Goal: Transaction & Acquisition: Obtain resource

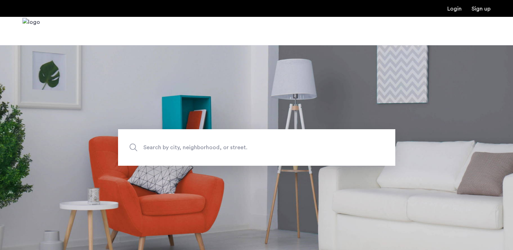
click at [175, 153] on input "Search by city, neighborhood, or street." at bounding box center [256, 147] width 277 height 37
type input "**********"
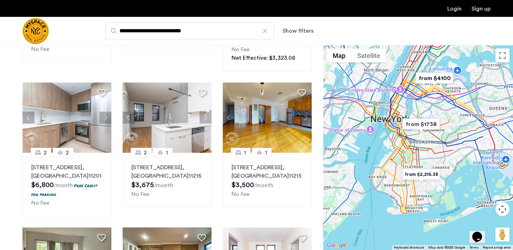
scroll to position [573, 0]
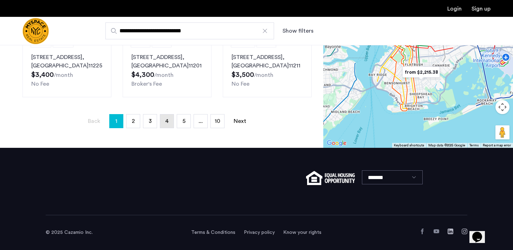
click at [165, 121] on span "4" at bounding box center [167, 121] width 4 height 6
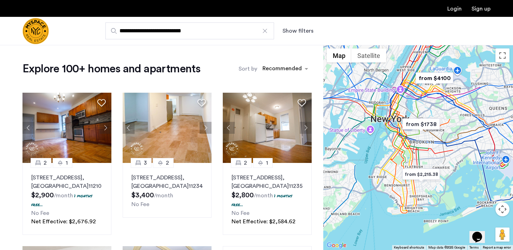
scroll to position [547, 0]
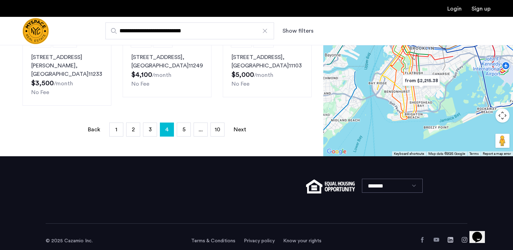
click at [118, 29] on input "**********" at bounding box center [189, 30] width 169 height 17
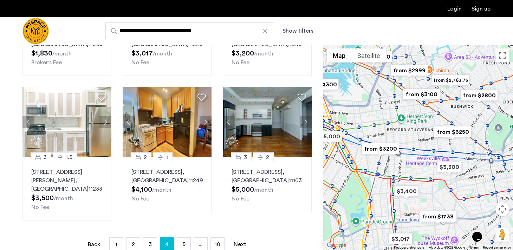
scroll to position [433, 0]
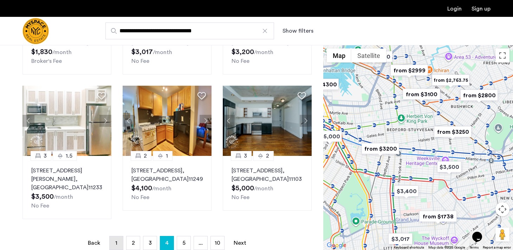
type input "**********"
click at [116, 240] on span "1" at bounding box center [116, 243] width 2 height 6
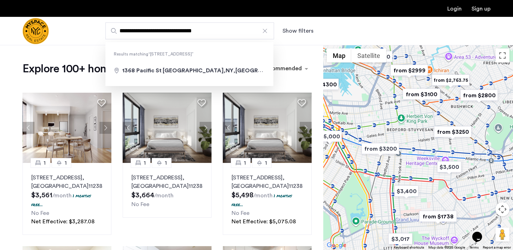
click at [213, 30] on input "**********" at bounding box center [189, 30] width 169 height 17
drag, startPoint x: 213, startPoint y: 30, endPoint x: 156, endPoint y: 27, distance: 56.7
click at [156, 27] on input "**********" at bounding box center [189, 30] width 169 height 17
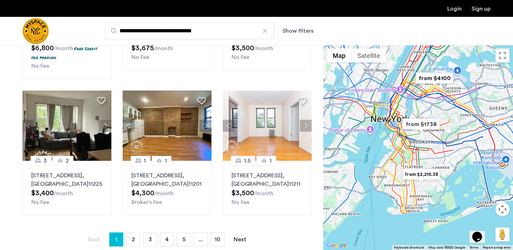
scroll to position [458, 0]
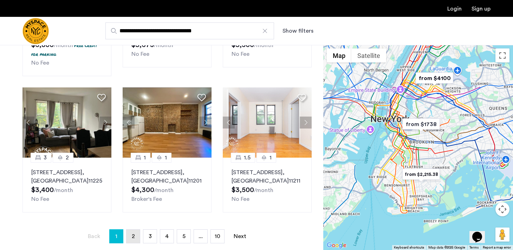
click at [131, 232] on link "page 2" at bounding box center [133, 236] width 13 height 13
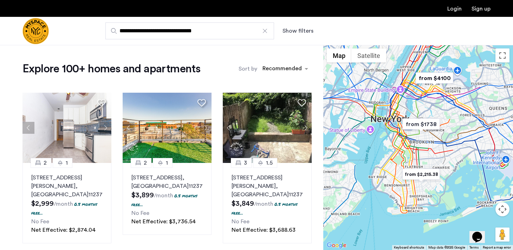
click at [300, 30] on button "Show filters" at bounding box center [298, 31] width 31 height 8
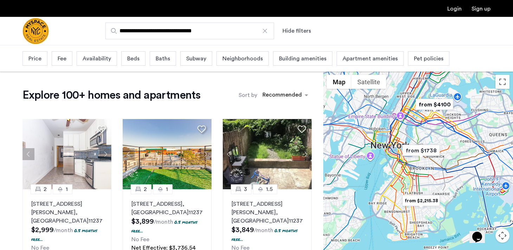
click at [36, 59] on span "Price" at bounding box center [34, 58] width 13 height 8
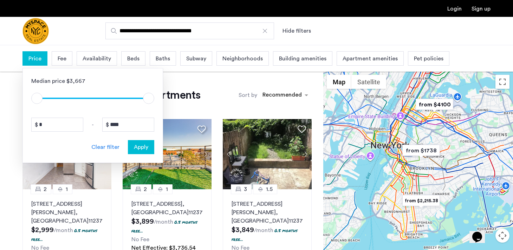
click at [147, 102] on span "ngx-slider-max" at bounding box center [148, 98] width 11 height 11
click at [138, 125] on input "****" at bounding box center [128, 125] width 52 height 14
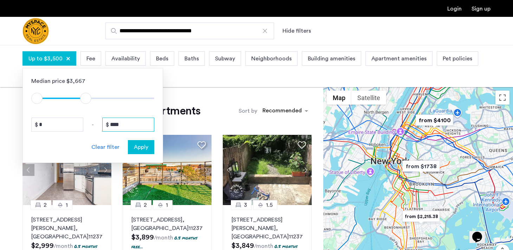
type input "****"
click at [141, 142] on button "Apply" at bounding box center [141, 147] width 26 height 14
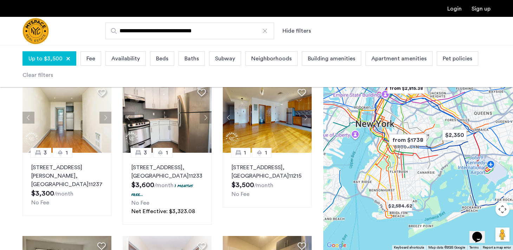
scroll to position [368, 0]
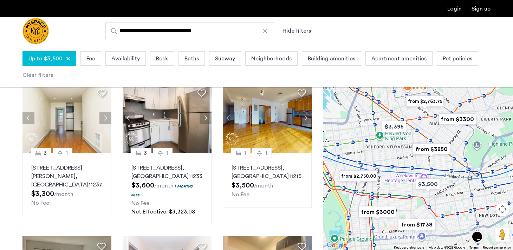
drag, startPoint x: 398, startPoint y: 162, endPoint x: 430, endPoint y: 154, distance: 33.1
click at [430, 154] on img "from $3250" at bounding box center [431, 149] width 43 height 16
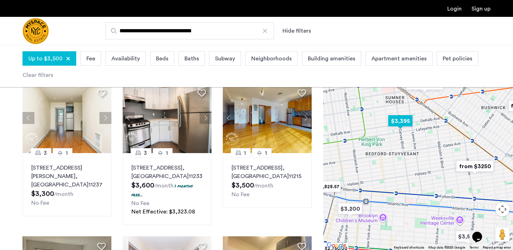
click at [399, 126] on img "$3,395" at bounding box center [400, 121] width 30 height 16
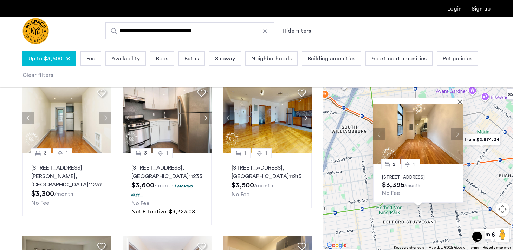
click at [399, 126] on img at bounding box center [418, 134] width 90 height 60
click at [170, 58] on div "Beds" at bounding box center [162, 58] width 24 height 14
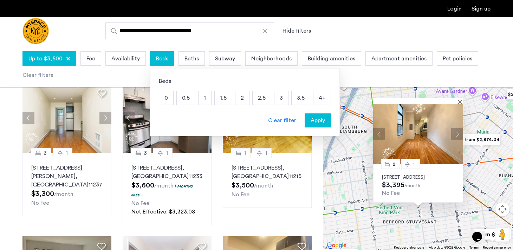
click at [280, 98] on p "3" at bounding box center [281, 97] width 14 height 13
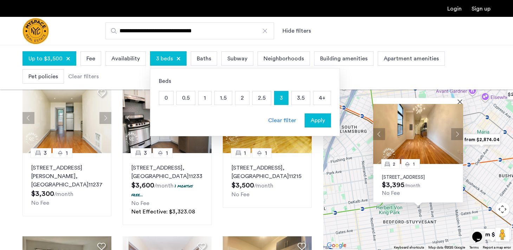
click at [322, 123] on span "Apply" at bounding box center [318, 120] width 14 height 8
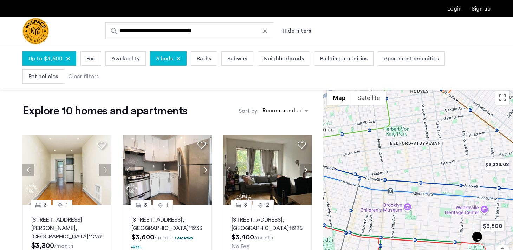
drag, startPoint x: 405, startPoint y: 152, endPoint x: 407, endPoint y: 233, distance: 80.8
click at [407, 233] on div at bounding box center [418, 189] width 190 height 205
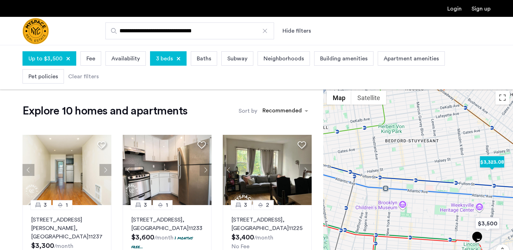
click at [498, 167] on img "$3,323.08" at bounding box center [492, 162] width 30 height 16
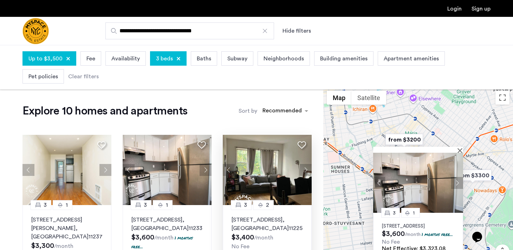
click at [291, 226] on p "499 Maple St, Unit 2, Brooklyn , NY 11225" at bounding box center [267, 224] width 71 height 17
click at [125, 55] on span "Availability" at bounding box center [125, 58] width 28 height 8
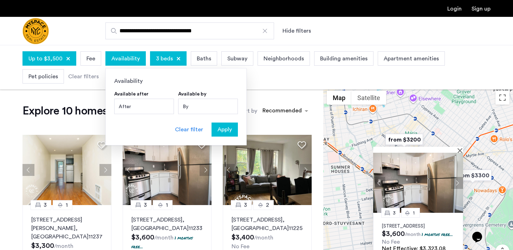
click at [207, 106] on div "By" at bounding box center [208, 106] width 60 height 15
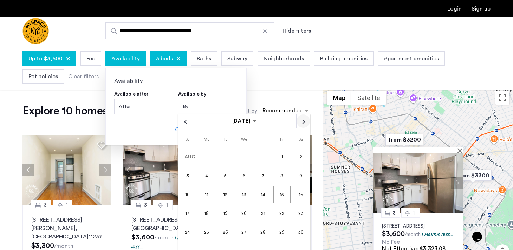
click at [299, 121] on span "Next month" at bounding box center [303, 121] width 13 height 13
click at [204, 177] on span "1" at bounding box center [206, 175] width 17 height 17
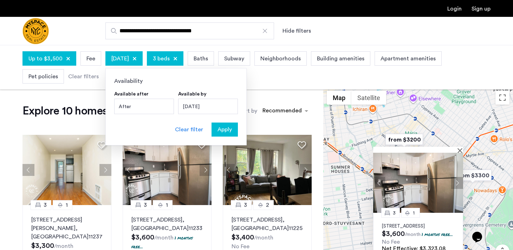
click at [218, 129] on span "Apply" at bounding box center [225, 129] width 14 height 8
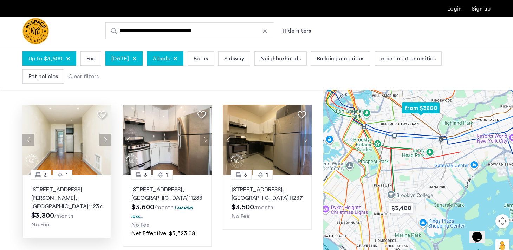
scroll to position [32, 0]
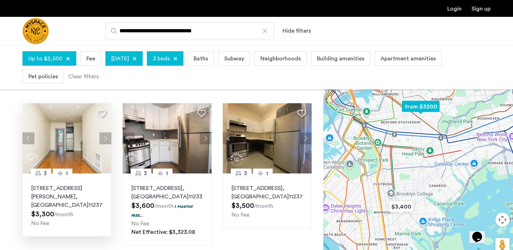
click at [83, 189] on p "1357 Hancock St, Unit 3R, Brooklyn , NY 11237" at bounding box center [66, 196] width 71 height 25
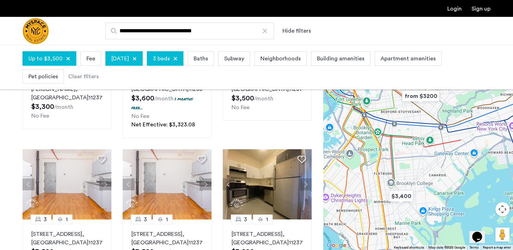
scroll to position [172, 0]
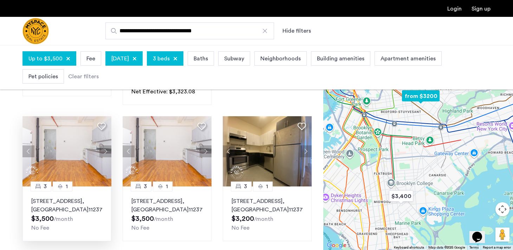
click at [93, 209] on p "175 Stockholm St, Unit 211, Brooklyn , NY 11237" at bounding box center [66, 205] width 71 height 17
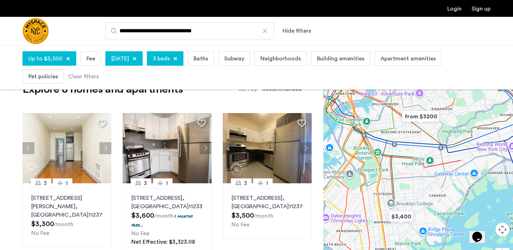
scroll to position [0, 0]
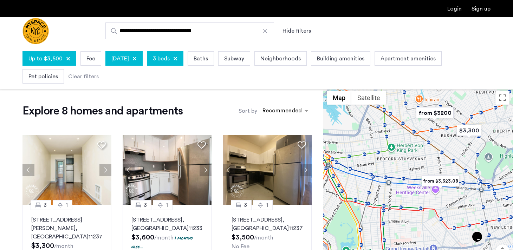
click at [56, 62] on span "Up to $3,500" at bounding box center [45, 58] width 34 height 8
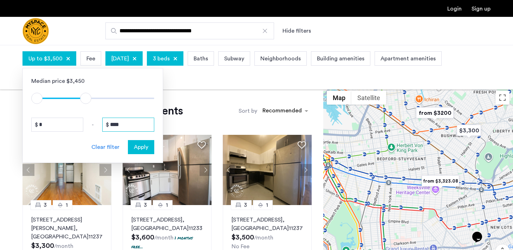
click at [116, 126] on input "****" at bounding box center [128, 125] width 52 height 14
type input "****"
click at [146, 144] on span "Apply" at bounding box center [141, 147] width 14 height 8
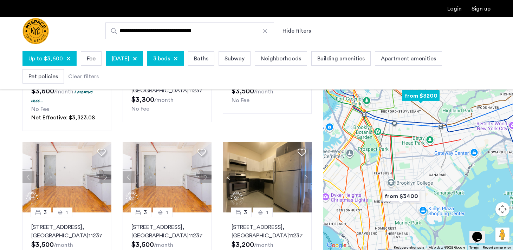
scroll to position [282, 0]
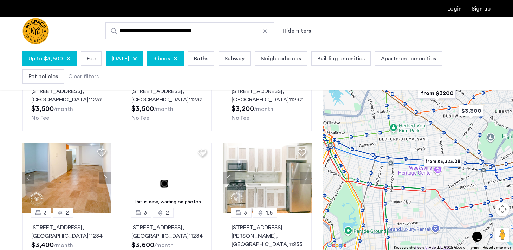
drag, startPoint x: 410, startPoint y: 174, endPoint x: 421, endPoint y: 272, distance: 98.0
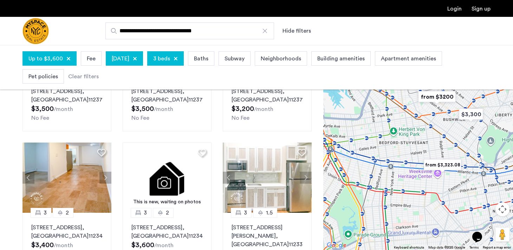
click at [451, 164] on img "from $3,323.08" at bounding box center [442, 165] width 43 height 16
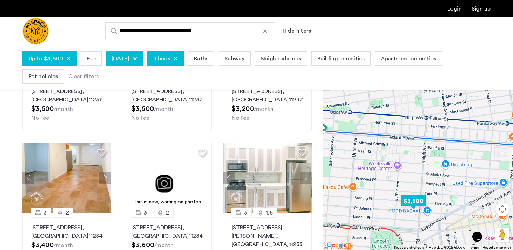
click at [412, 202] on img "$3,500" at bounding box center [413, 201] width 30 height 16
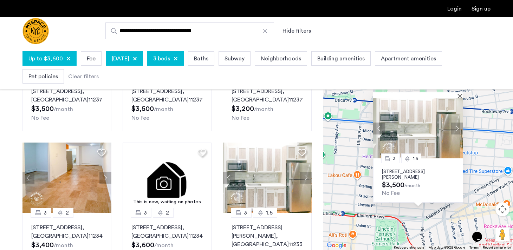
click at [423, 188] on div "3 1.5 1629 St Johns Pl, Unit 1B, Brooklyn, NY 11233 $3,500 /month No Fee" at bounding box center [418, 180] width 90 height 44
click at [412, 175] on p "1629 St Johns Pl, Unit 1B, Brooklyn, NY 11233" at bounding box center [418, 174] width 72 height 11
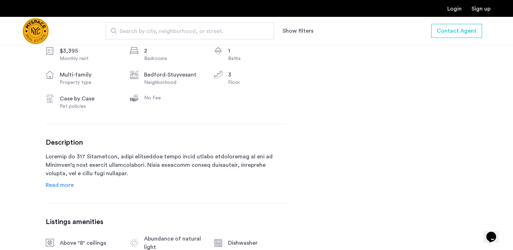
scroll to position [281, 0]
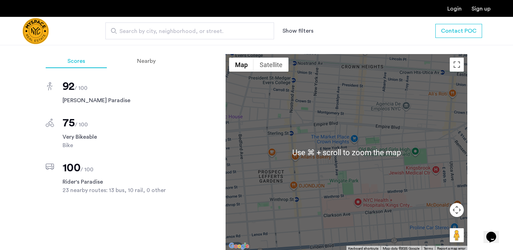
scroll to position [536, 0]
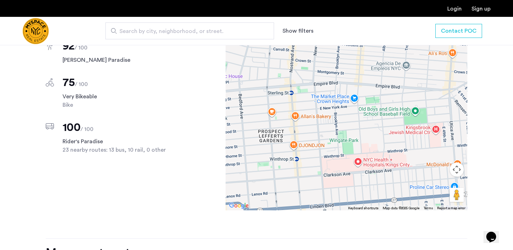
click at [489, 116] on div "499 Maple St, Unit 2 Brooklyn, NY , 11225 $3,400 Monthly rent 3 Bedrooms 2 Bath…" at bounding box center [256, 73] width 513 height 706
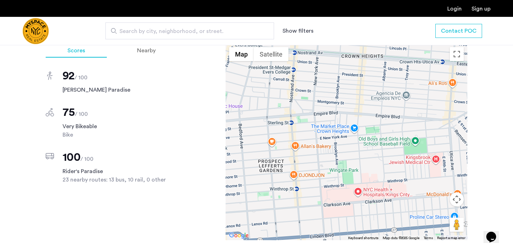
scroll to position [505, 0]
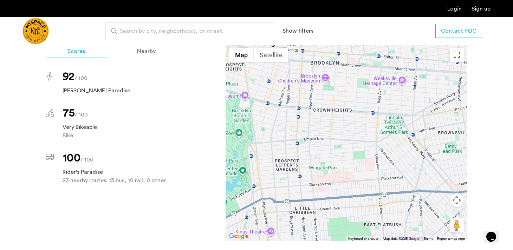
drag, startPoint x: 417, startPoint y: 169, endPoint x: 359, endPoint y: 166, distance: 57.7
click at [359, 166] on div at bounding box center [347, 142] width 242 height 197
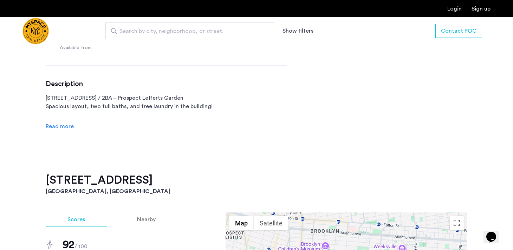
scroll to position [352, 0]
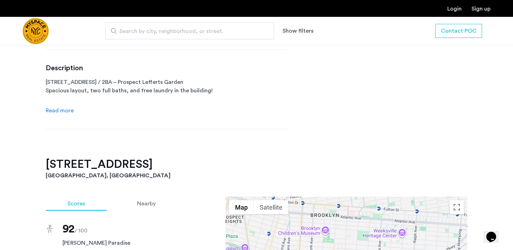
click at [72, 111] on span "Read more" at bounding box center [60, 111] width 28 height 6
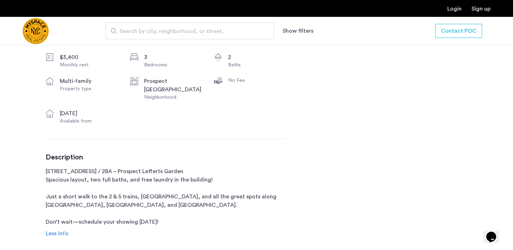
scroll to position [265, 0]
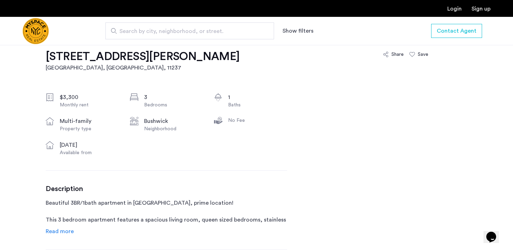
scroll to position [304, 0]
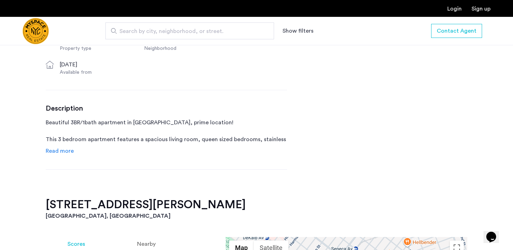
click at [54, 150] on span "Read more" at bounding box center [60, 151] width 28 height 6
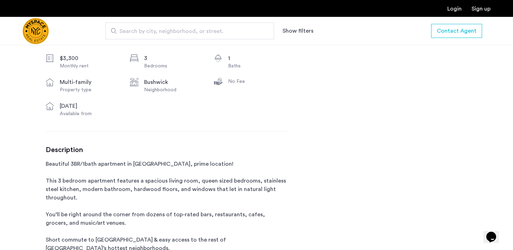
scroll to position [0, 0]
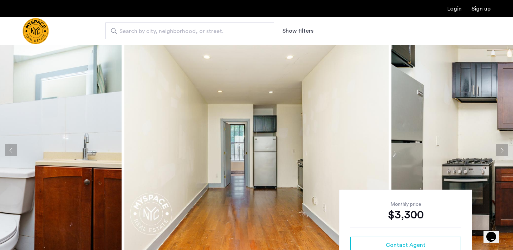
click at [505, 149] on button "Next apartment" at bounding box center [502, 150] width 12 height 12
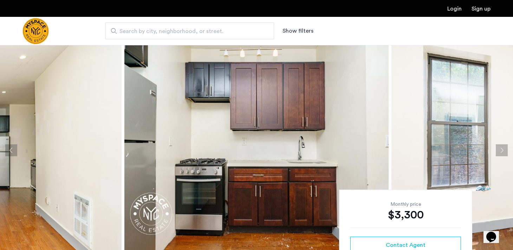
click at [505, 149] on button "Next apartment" at bounding box center [502, 150] width 12 height 12
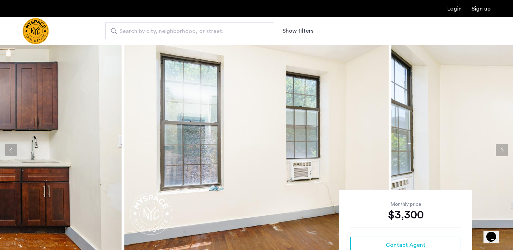
click at [505, 149] on button "Next apartment" at bounding box center [502, 150] width 12 height 12
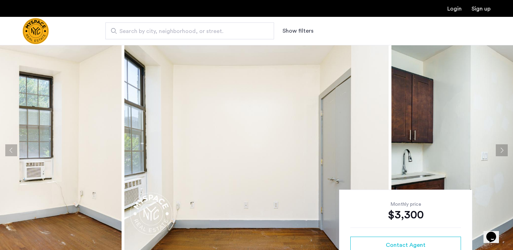
click at [505, 149] on button "Next apartment" at bounding box center [502, 150] width 12 height 12
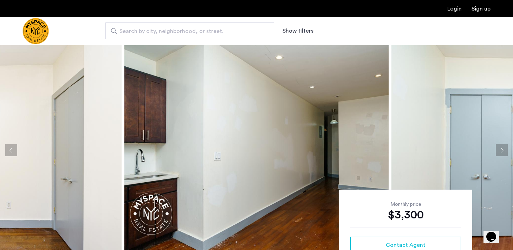
click at [505, 149] on button "Next apartment" at bounding box center [502, 150] width 12 height 12
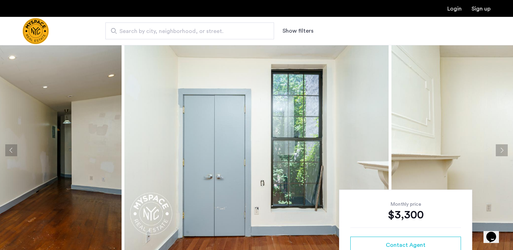
click at [505, 149] on button "Next apartment" at bounding box center [502, 150] width 12 height 12
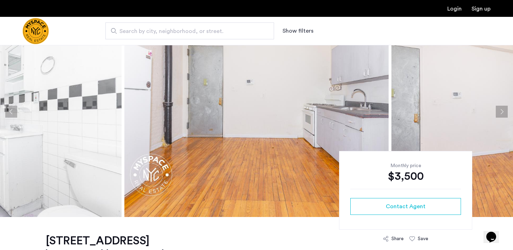
scroll to position [44, 0]
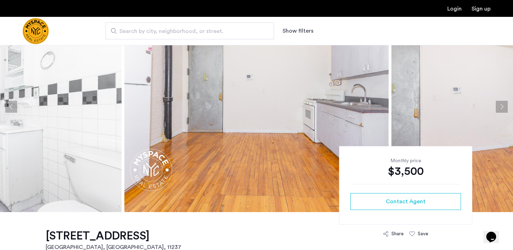
click at [506, 108] on button "Next apartment" at bounding box center [502, 107] width 12 height 12
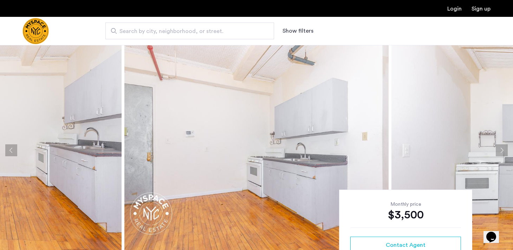
scroll to position [0, 0]
click at [500, 154] on button "Next apartment" at bounding box center [502, 150] width 12 height 12
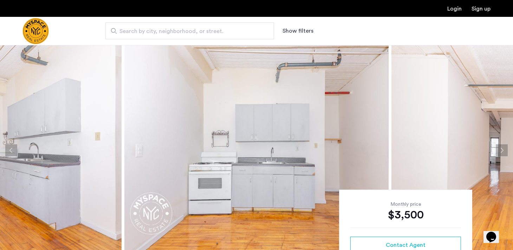
click at [500, 154] on button "Next apartment" at bounding box center [502, 150] width 12 height 12
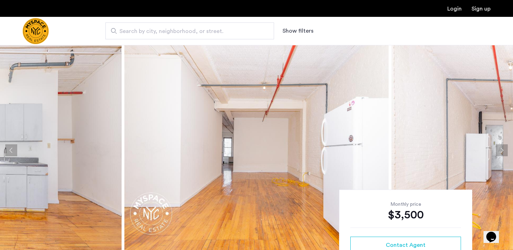
click at [500, 154] on button "Next apartment" at bounding box center [502, 150] width 12 height 12
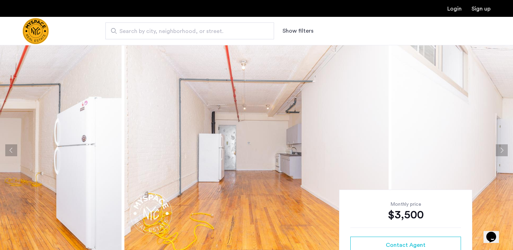
click at [500, 154] on button "Next apartment" at bounding box center [502, 150] width 12 height 12
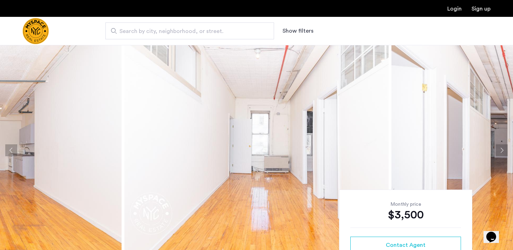
click at [500, 154] on button "Next apartment" at bounding box center [502, 150] width 12 height 12
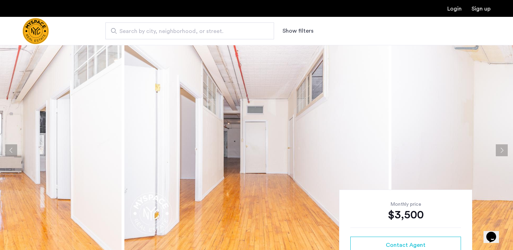
click at [500, 154] on button "Next apartment" at bounding box center [502, 150] width 12 height 12
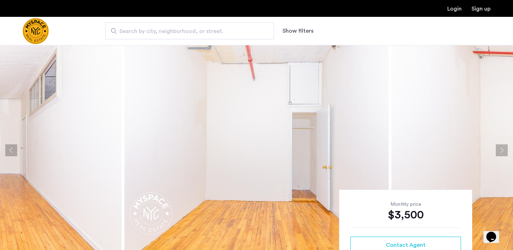
click at [500, 154] on button "Next apartment" at bounding box center [502, 150] width 12 height 12
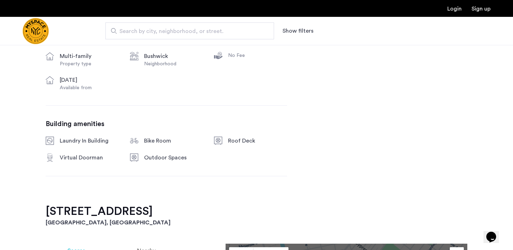
scroll to position [192, 0]
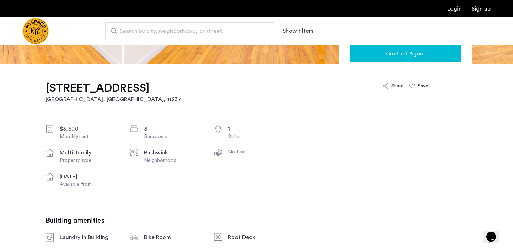
click at [385, 61] on button "Contact Agent" at bounding box center [405, 53] width 111 height 17
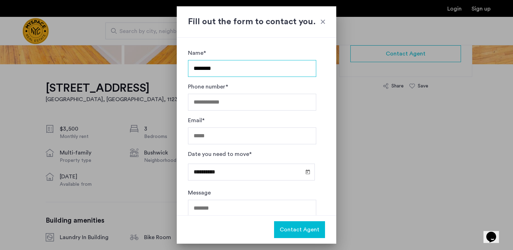
type input "********"
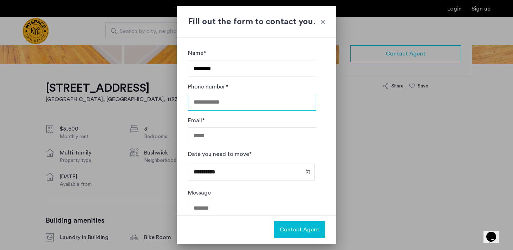
type input "*"
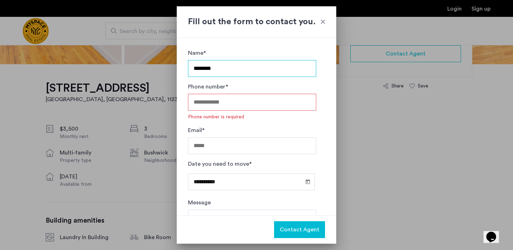
click at [256, 62] on input "********" at bounding box center [252, 68] width 128 height 17
click at [250, 71] on input "********" at bounding box center [252, 68] width 128 height 17
type input "**********"
click at [322, 24] on div at bounding box center [322, 21] width 7 height 7
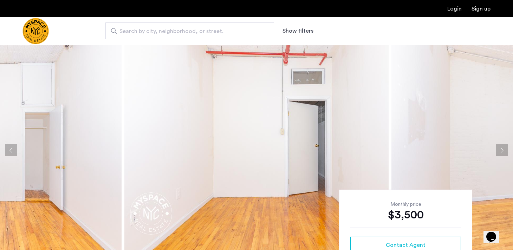
click at [505, 152] on button "Next apartment" at bounding box center [502, 150] width 12 height 12
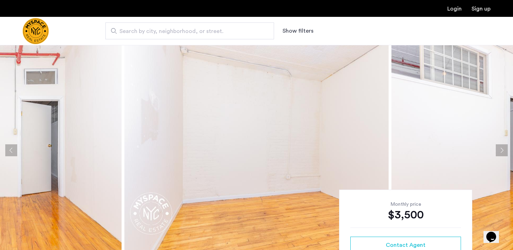
click at [502, 151] on button "Next apartment" at bounding box center [502, 150] width 12 height 12
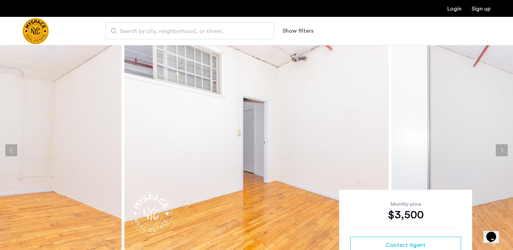
click at [502, 151] on button "Next apartment" at bounding box center [502, 150] width 12 height 12
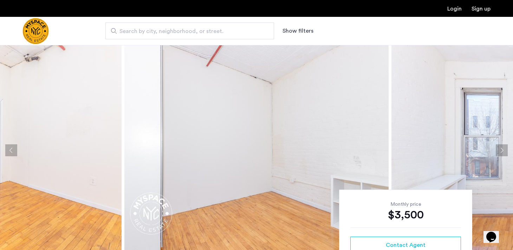
click at [502, 151] on button "Next apartment" at bounding box center [502, 150] width 12 height 12
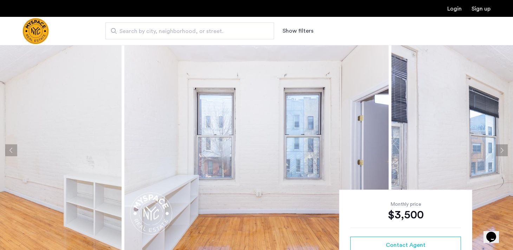
click at [502, 151] on button "Next apartment" at bounding box center [502, 150] width 12 height 12
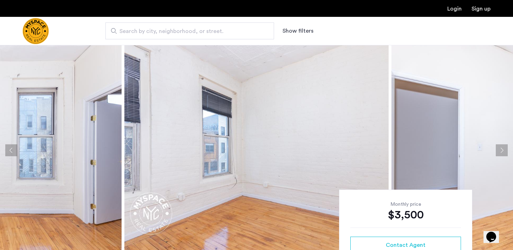
click at [502, 151] on button "Next apartment" at bounding box center [502, 150] width 12 height 12
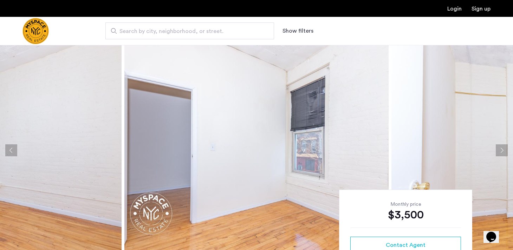
click at [502, 151] on button "Next apartment" at bounding box center [502, 150] width 12 height 12
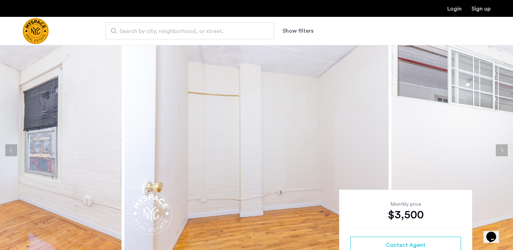
click at [502, 151] on button "Next apartment" at bounding box center [502, 150] width 12 height 12
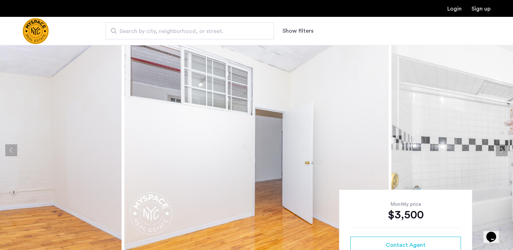
click at [502, 151] on button "Next apartment" at bounding box center [502, 150] width 12 height 12
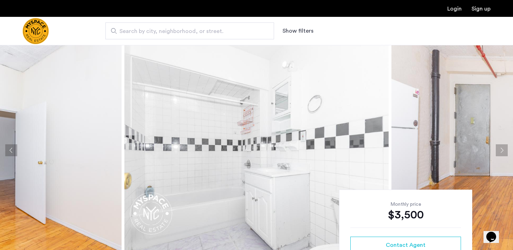
click at [502, 151] on button "Next apartment" at bounding box center [502, 150] width 12 height 12
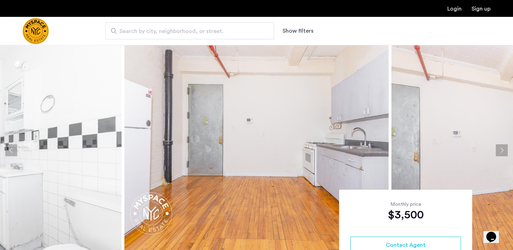
click at [502, 151] on button "Next apartment" at bounding box center [502, 150] width 12 height 12
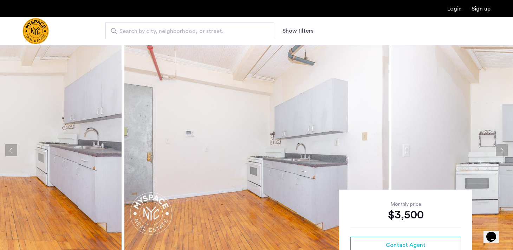
click at [502, 151] on button "Next apartment" at bounding box center [502, 150] width 12 height 12
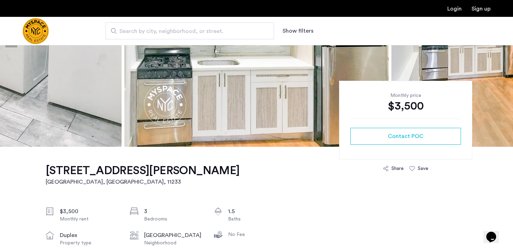
scroll to position [108, 0]
